Goal: Task Accomplishment & Management: Complete application form

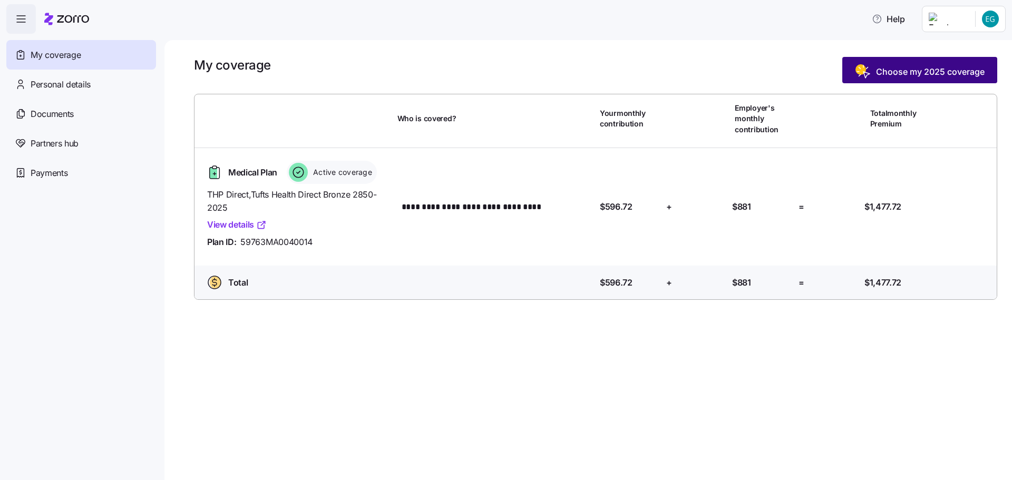
click at [936, 67] on span "Choose my 2025 coverage" at bounding box center [930, 71] width 109 height 13
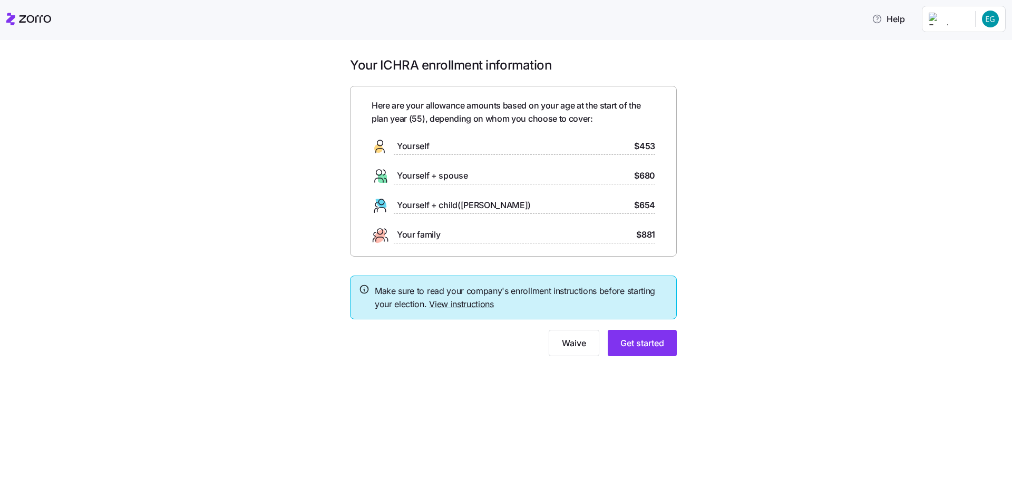
click at [423, 205] on span "Yourself + child(ren)" at bounding box center [464, 205] width 134 height 13
click at [427, 232] on span "Your family" at bounding box center [418, 234] width 43 height 13
click at [657, 350] on span "Get started" at bounding box center [642, 343] width 44 height 13
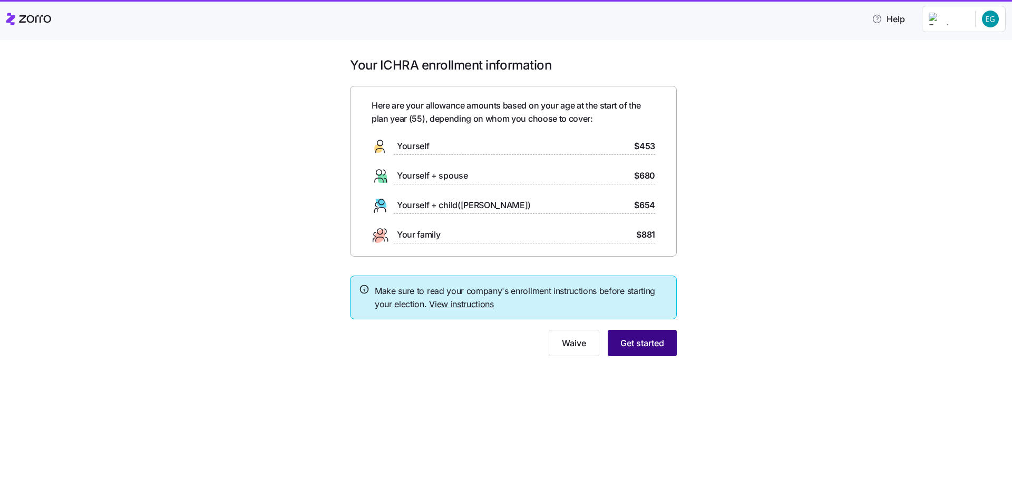
click at [637, 340] on span "Get started" at bounding box center [642, 343] width 44 height 13
click at [448, 302] on link "View instructions" at bounding box center [461, 304] width 65 height 11
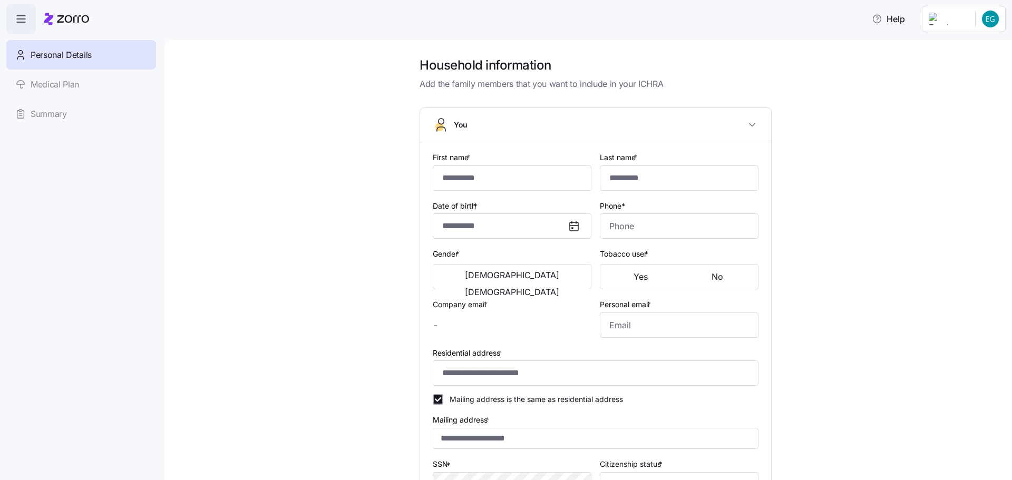
type input "*********"
type input "*****"
type input "gibau@comcast.net"
type input "**********"
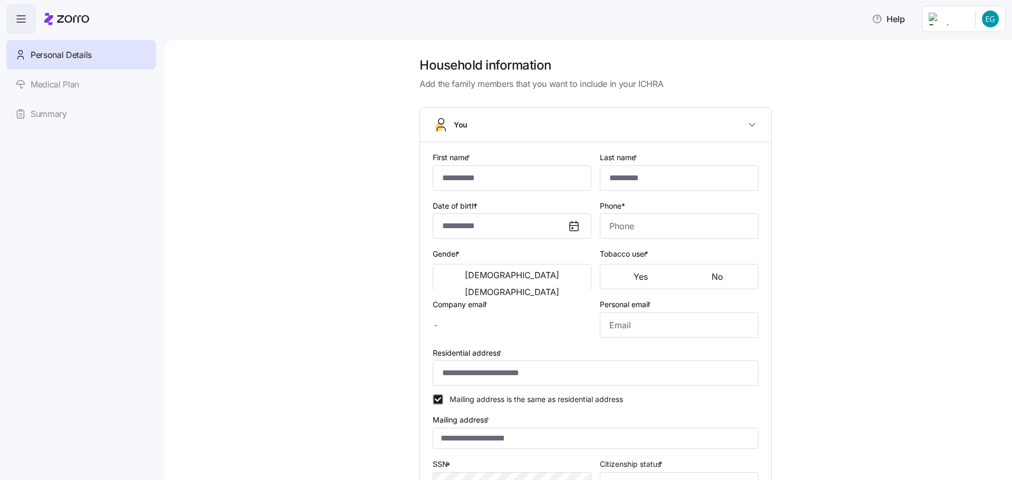
checkbox input "true"
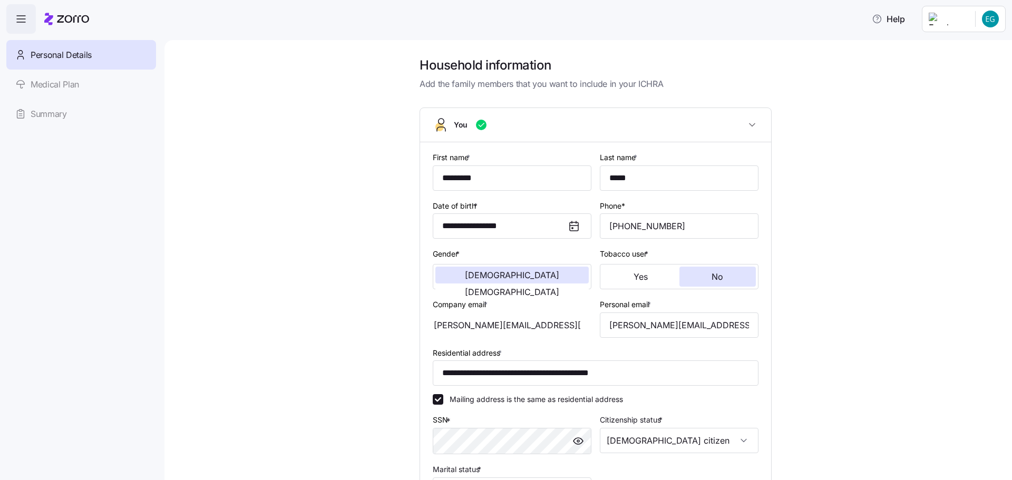
type input "**********"
type input "(508) 631-7814"
type input "US citizen"
type input "Married"
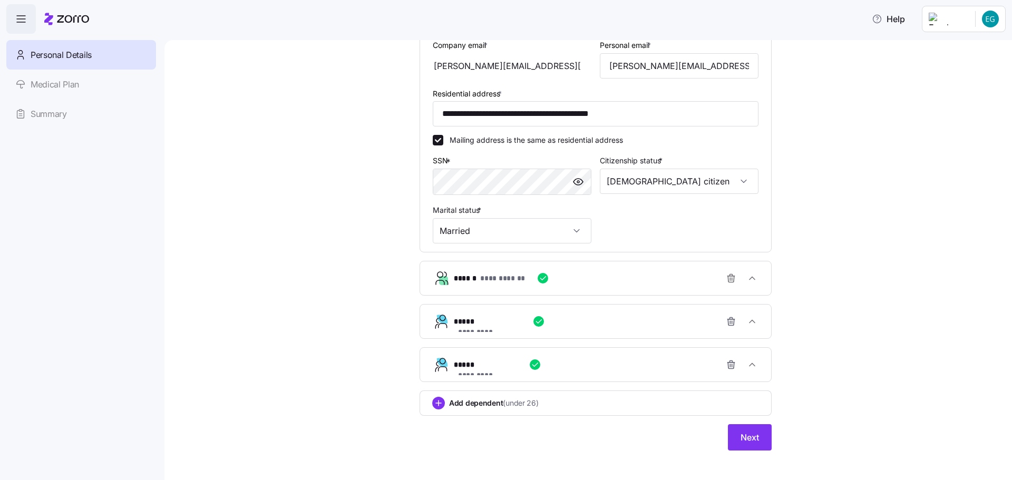
scroll to position [268, 0]
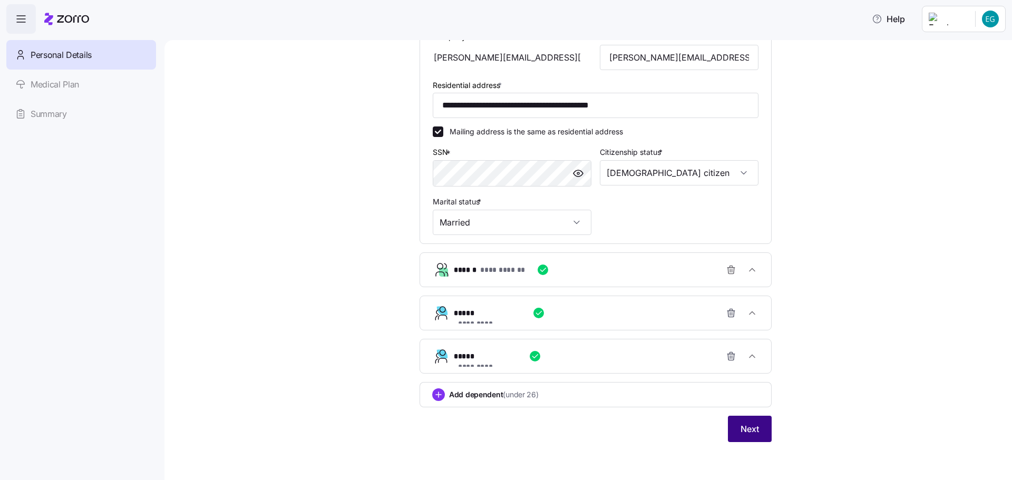
click at [741, 426] on span "Next" at bounding box center [750, 429] width 18 height 13
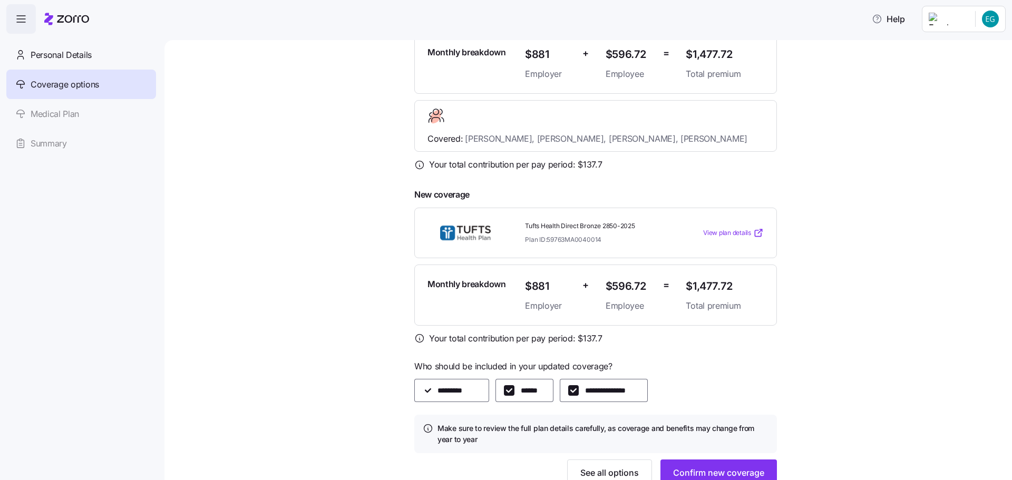
scroll to position [173, 0]
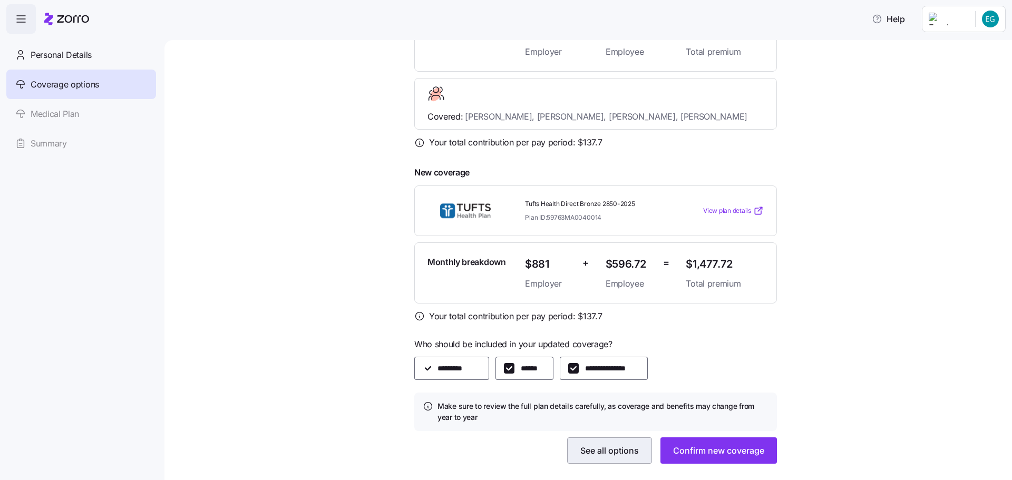
click at [587, 444] on span "See all options" at bounding box center [609, 450] width 59 height 13
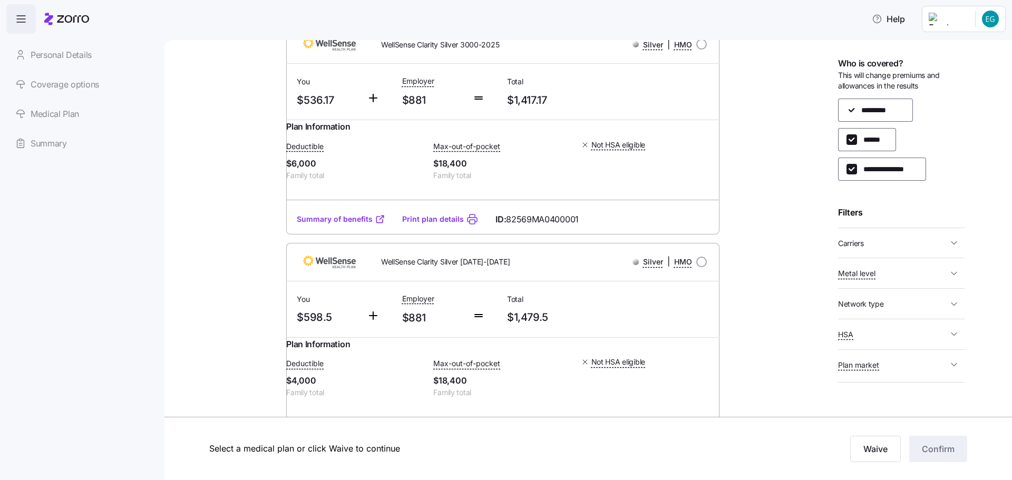
scroll to position [219, 0]
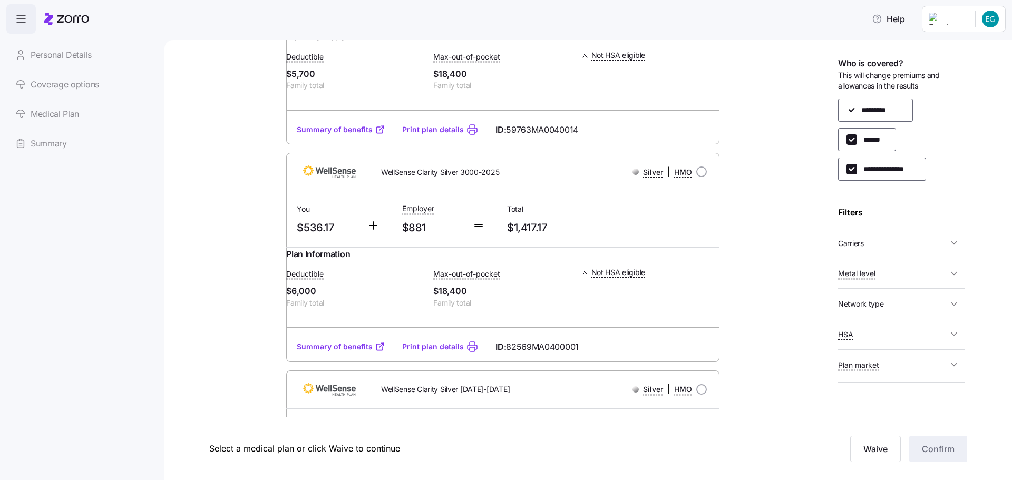
click at [10, 23] on span "button" at bounding box center [21, 19] width 28 height 28
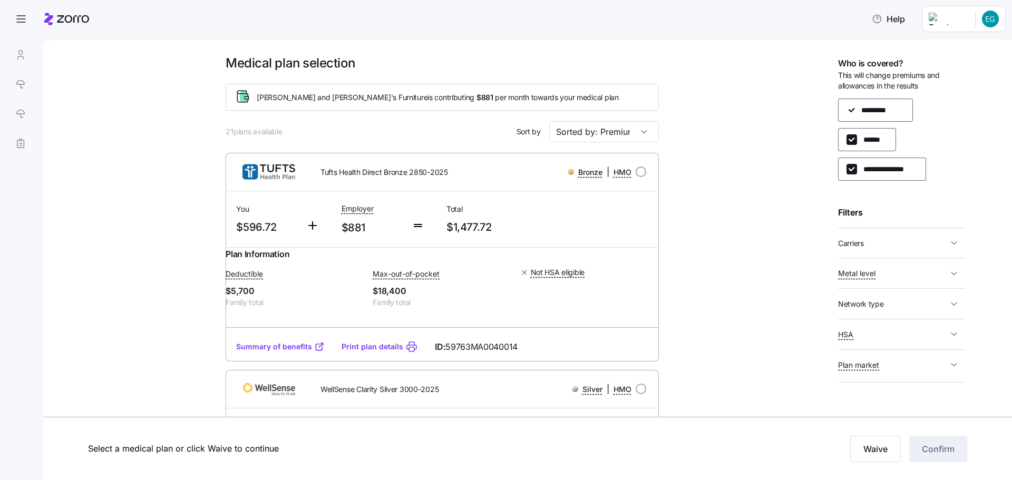
scroll to position [0, 0]
click at [21, 54] on div at bounding box center [20, 99] width 28 height 118
click at [24, 79] on div at bounding box center [20, 99] width 28 height 118
click at [22, 21] on icon "button" at bounding box center [21, 19] width 13 height 13
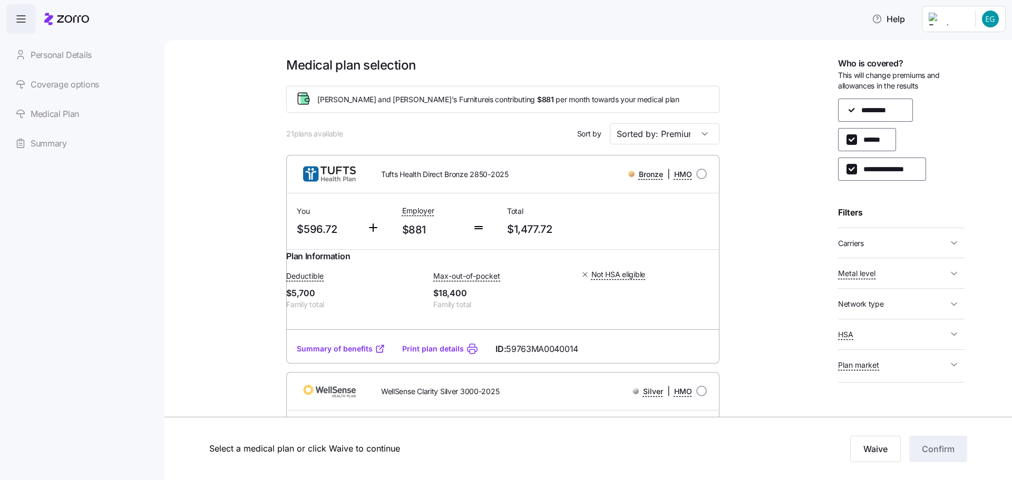
click at [62, 16] on icon at bounding box center [73, 18] width 32 height 7
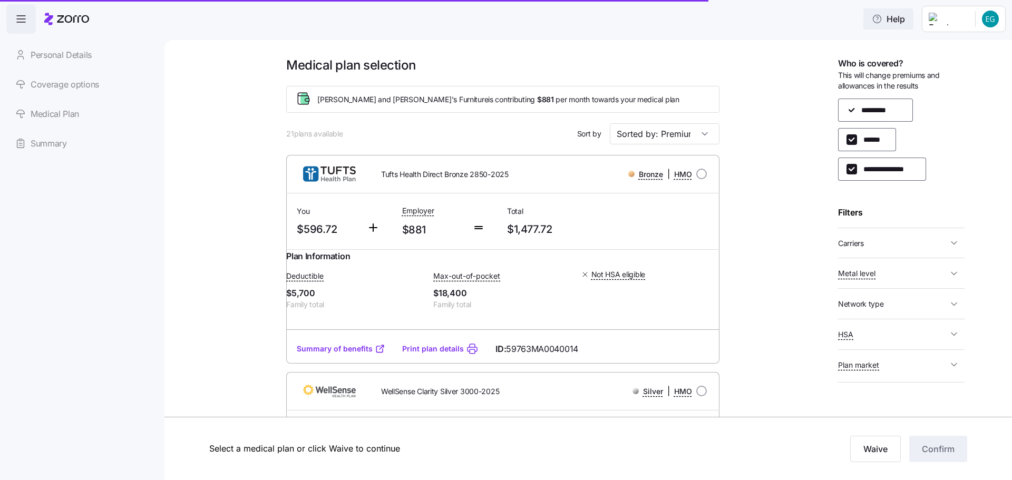
click at [903, 22] on span "Help" at bounding box center [888, 19] width 33 height 13
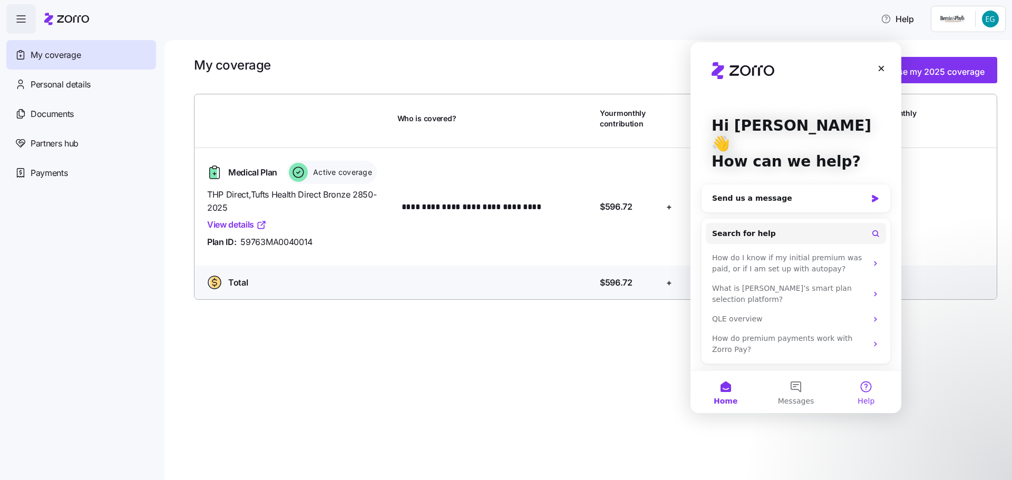
click at [868, 394] on button "Help" at bounding box center [866, 392] width 70 height 42
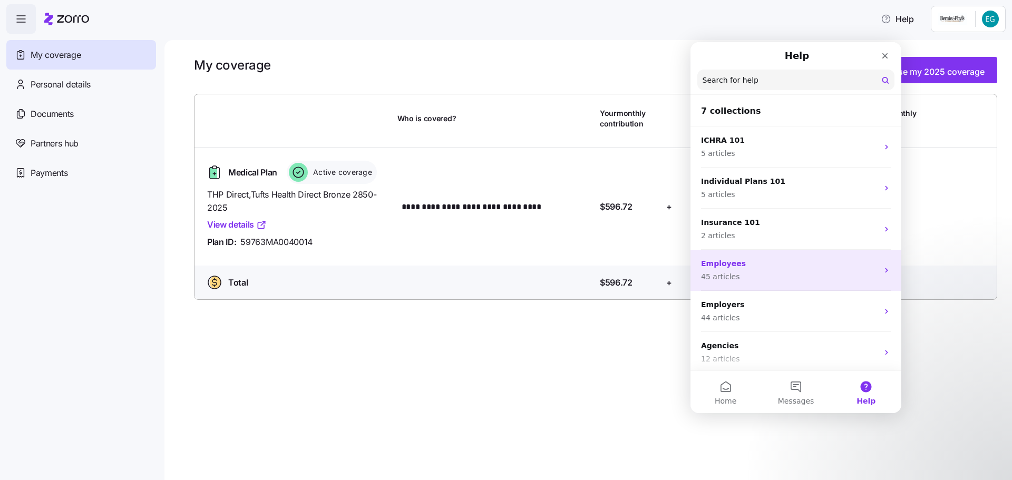
scroll to position [44, 0]
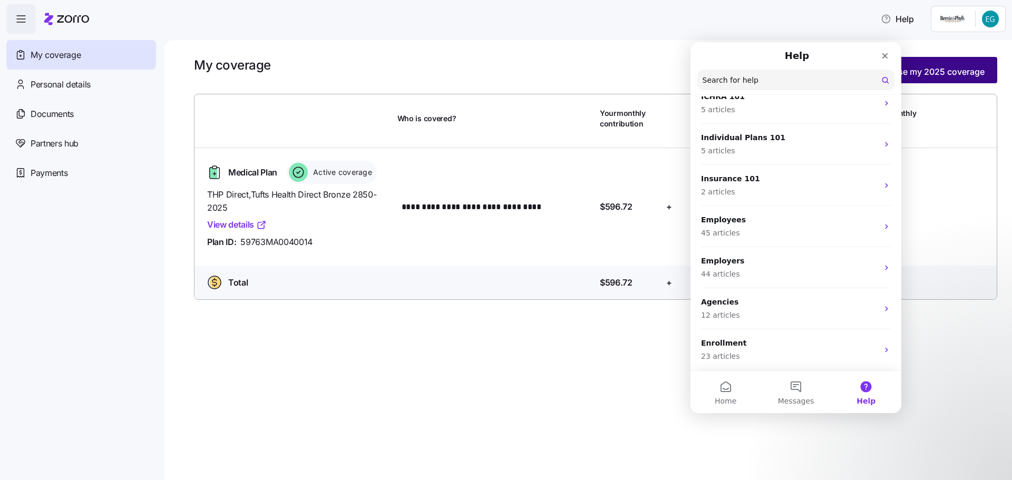
click at [940, 75] on span "Choose my 2025 coverage" at bounding box center [930, 71] width 109 height 13
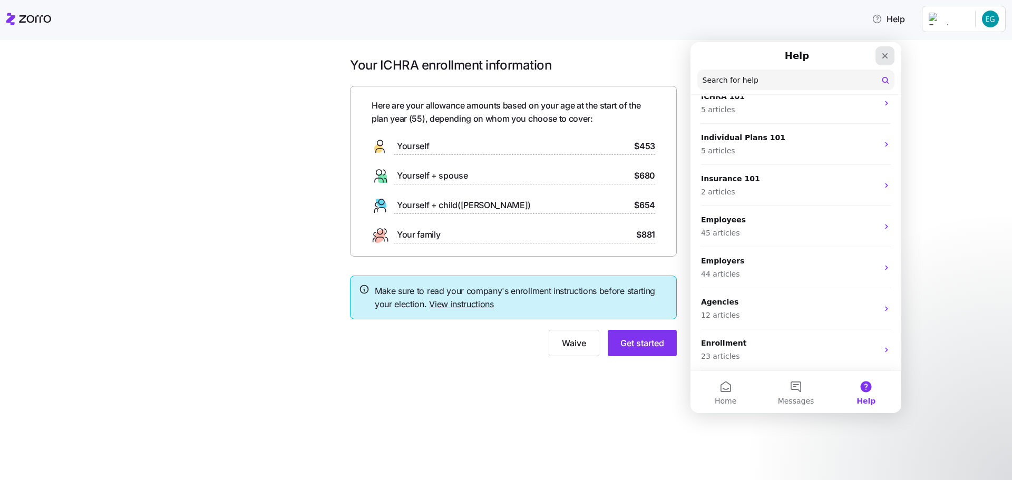
click at [887, 55] on icon "Close" at bounding box center [885, 56] width 8 height 8
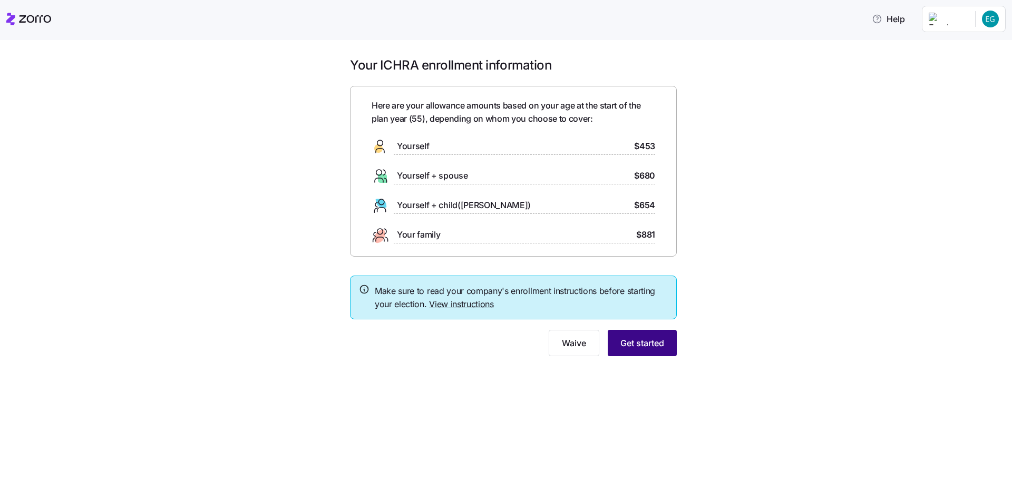
click at [630, 350] on button "Get started" at bounding box center [642, 343] width 69 height 26
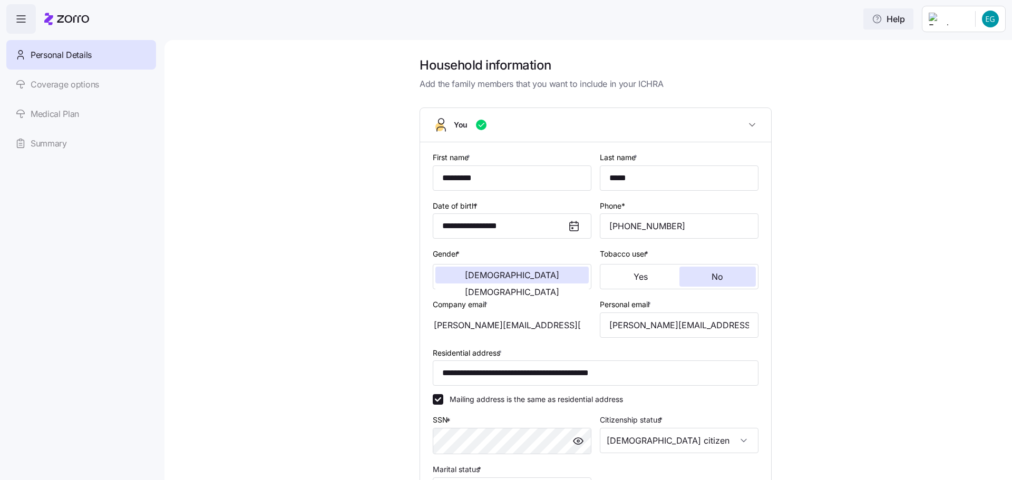
click at [899, 24] on span "Help" at bounding box center [888, 19] width 33 height 13
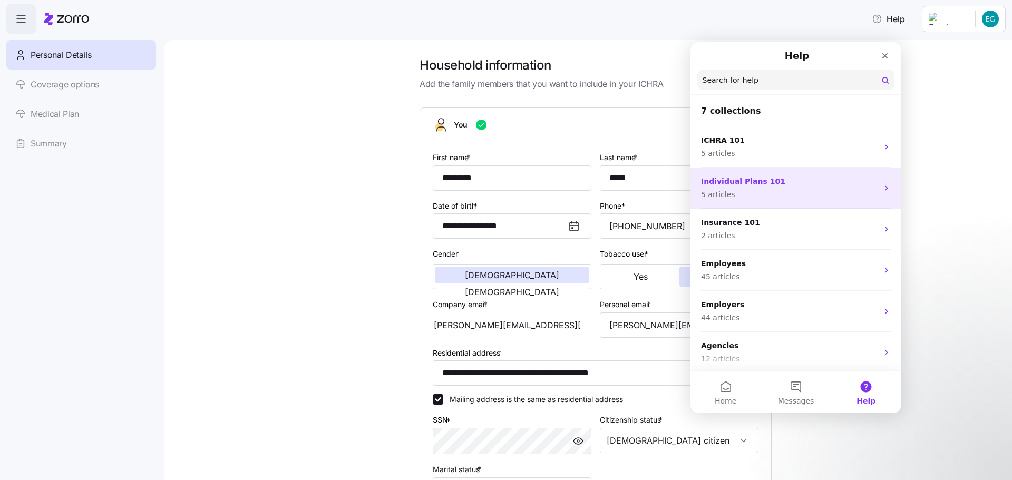
scroll to position [44, 0]
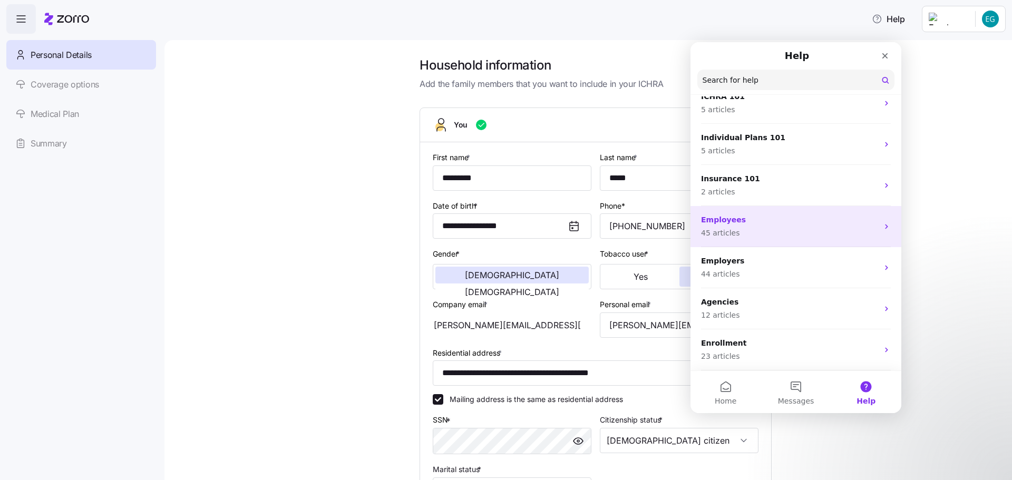
click at [752, 216] on p "Employees" at bounding box center [789, 220] width 177 height 11
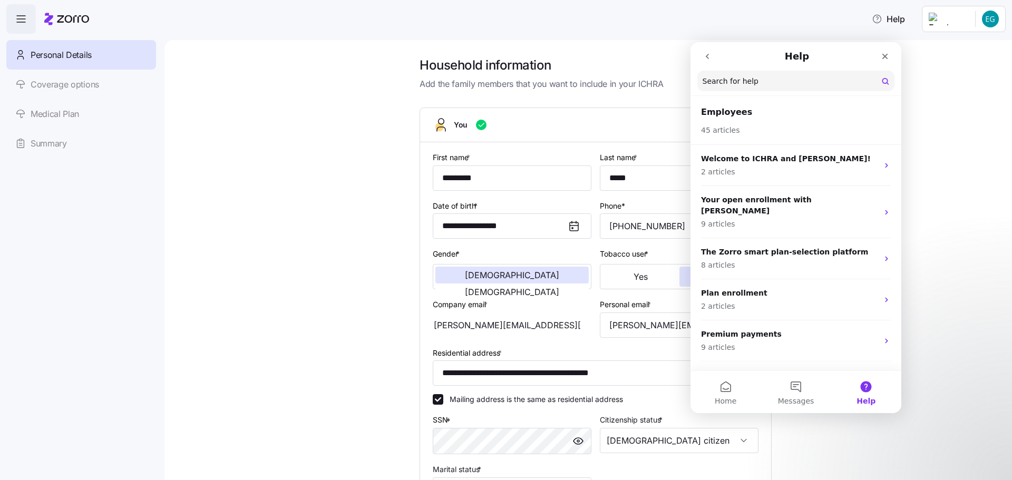
click at [705, 54] on icon "go back" at bounding box center [707, 56] width 8 height 8
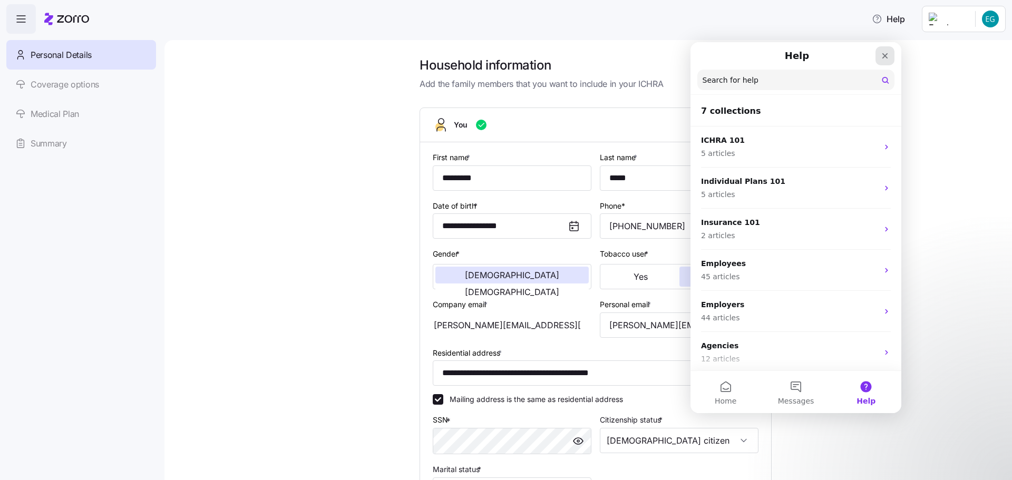
click at [884, 55] on icon "Close" at bounding box center [885, 56] width 6 height 6
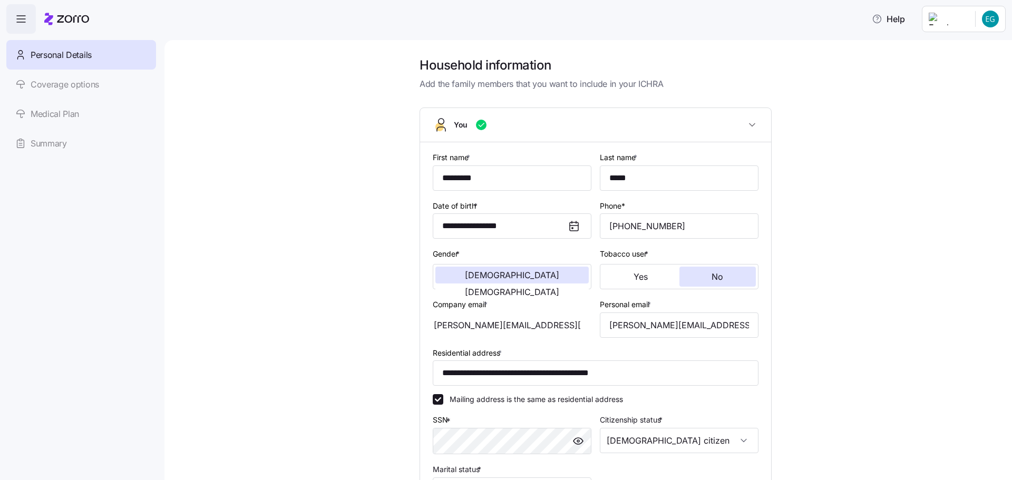
click at [65, 18] on icon at bounding box center [73, 18] width 32 height 7
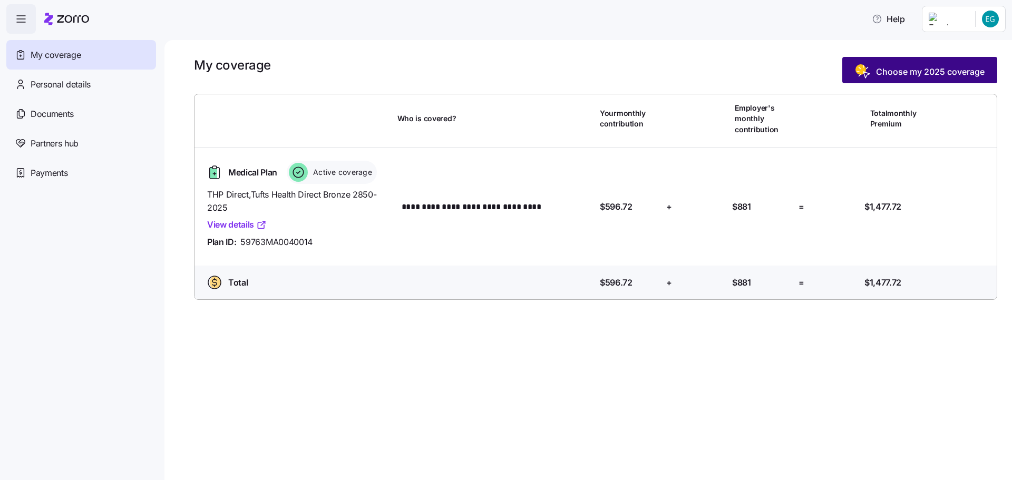
click at [908, 75] on span "Choose my 2025 coverage" at bounding box center [930, 71] width 109 height 13
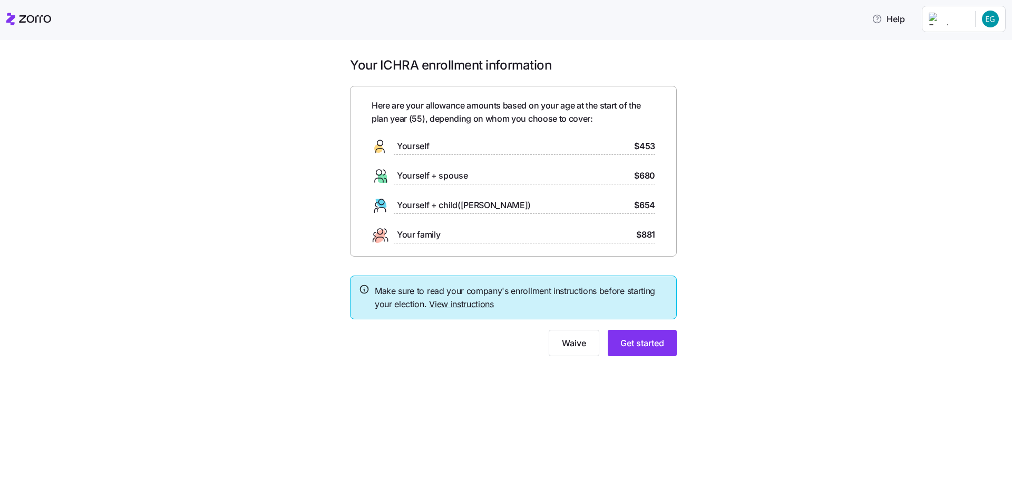
click at [445, 305] on link "View instructions" at bounding box center [461, 304] width 65 height 11
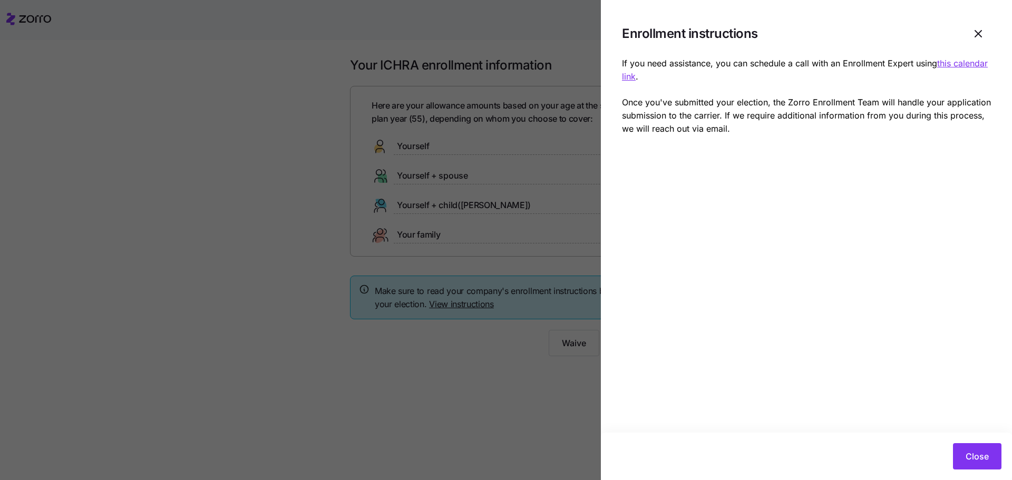
click at [948, 66] on u "this calendar link" at bounding box center [805, 70] width 366 height 24
click at [988, 454] on span "Close" at bounding box center [977, 456] width 23 height 13
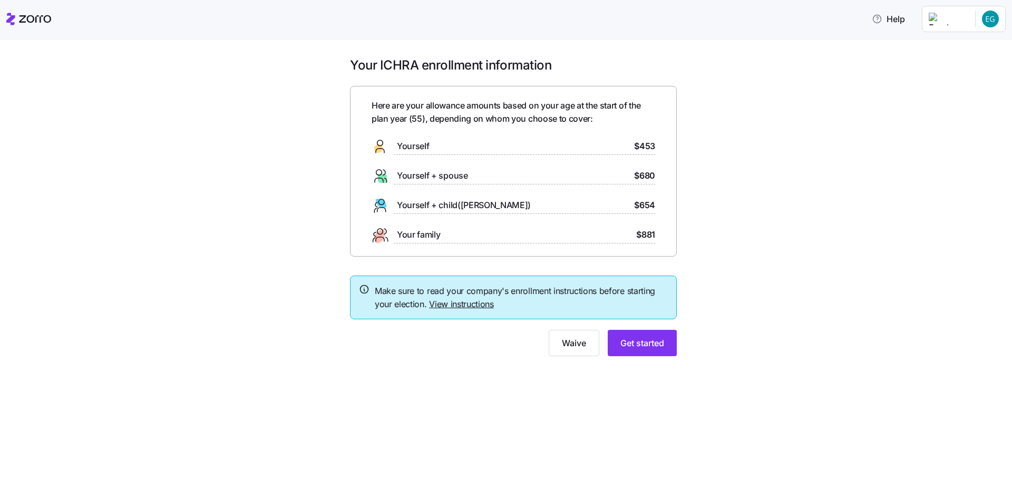
click at [998, 21] on html "Help Your ICHRA enrollment information Here are your allowance amounts based on…" at bounding box center [506, 237] width 1012 height 474
click at [972, 66] on div "Log out" at bounding box center [962, 65] width 41 height 12
